Goal: Transaction & Acquisition: Book appointment/travel/reservation

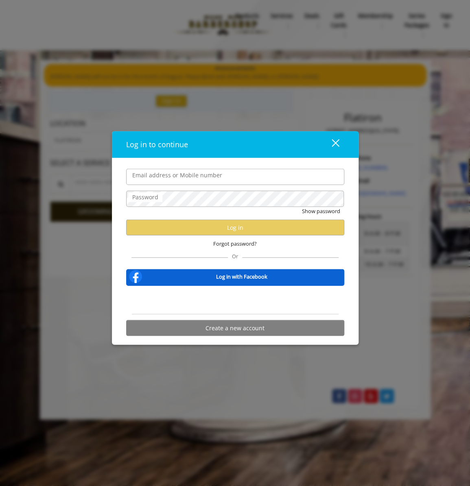
type input "**********"
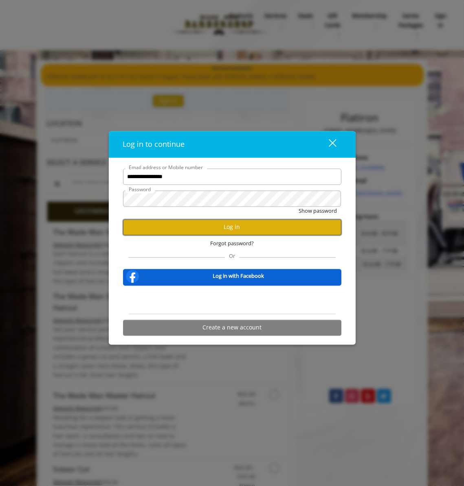
click at [201, 230] on button "Log in" at bounding box center [232, 227] width 218 height 16
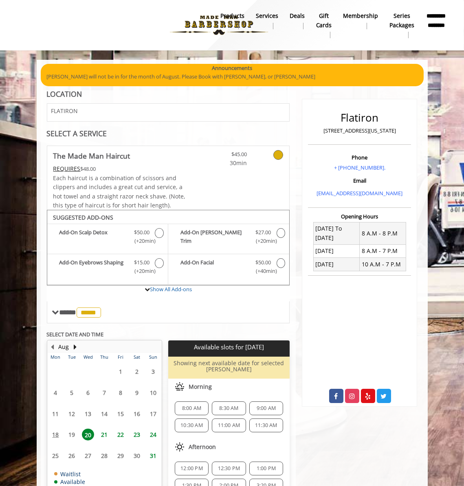
scroll to position [41, 0]
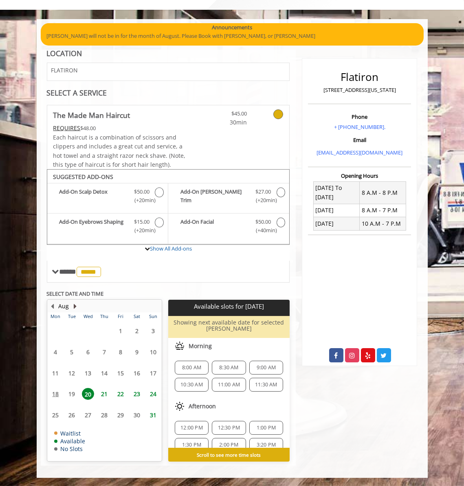
click at [73, 306] on button "Next Month" at bounding box center [75, 306] width 7 height 9
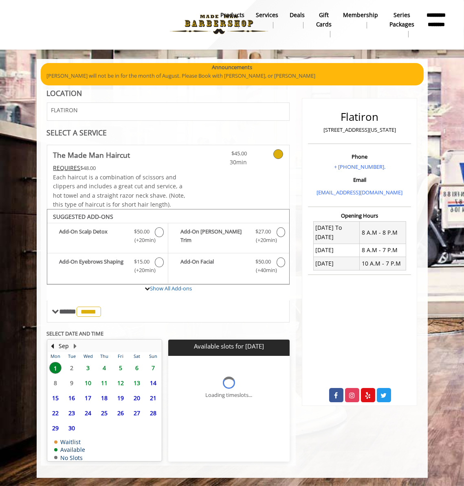
scroll to position [0, 0]
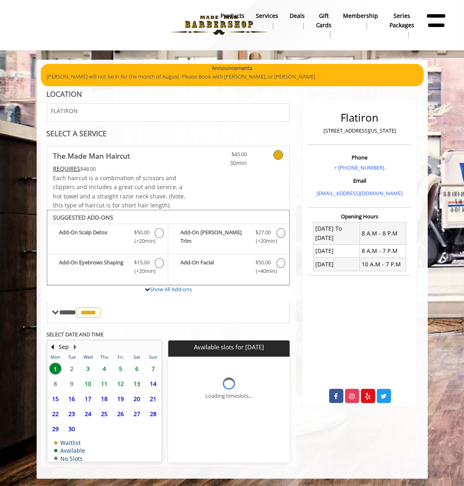
click at [87, 366] on span "3" at bounding box center [88, 369] width 12 height 12
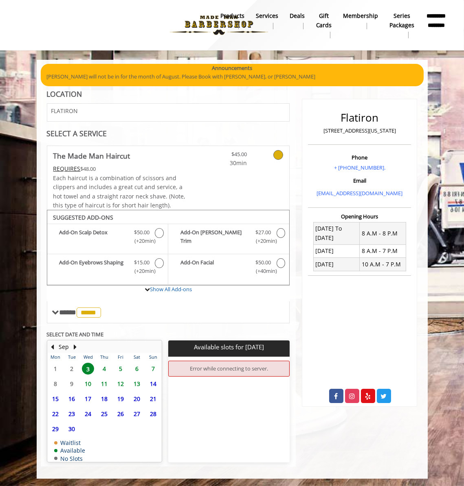
click at [105, 365] on span "4" at bounding box center [104, 369] width 12 height 12
click at [88, 365] on span "3" at bounding box center [88, 369] width 12 height 12
click at [88, 397] on span "17" at bounding box center [88, 399] width 12 height 12
